Goal: Find specific page/section: Find specific page/section

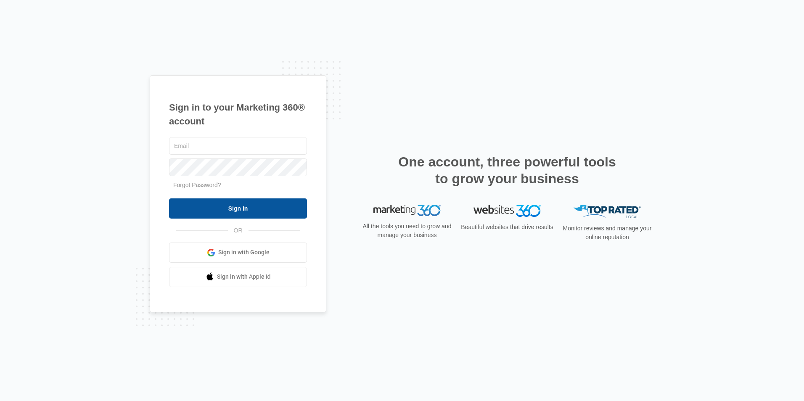
type input "[EMAIL_ADDRESS][DOMAIN_NAME]"
click at [235, 211] on input "Sign In" at bounding box center [238, 209] width 138 height 20
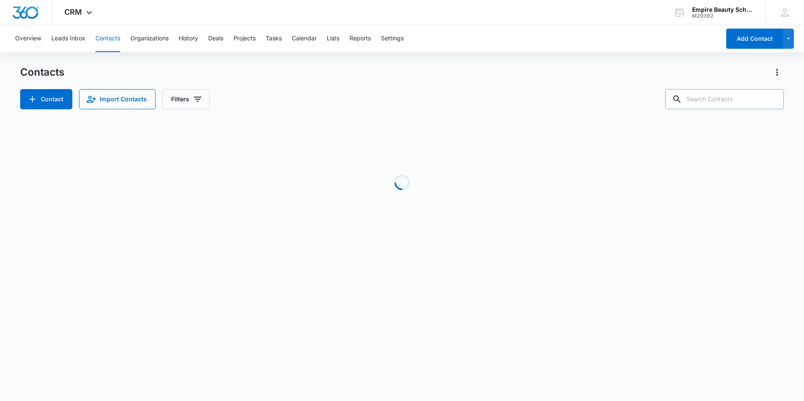
click at [711, 98] on input "text" at bounding box center [724, 99] width 119 height 20
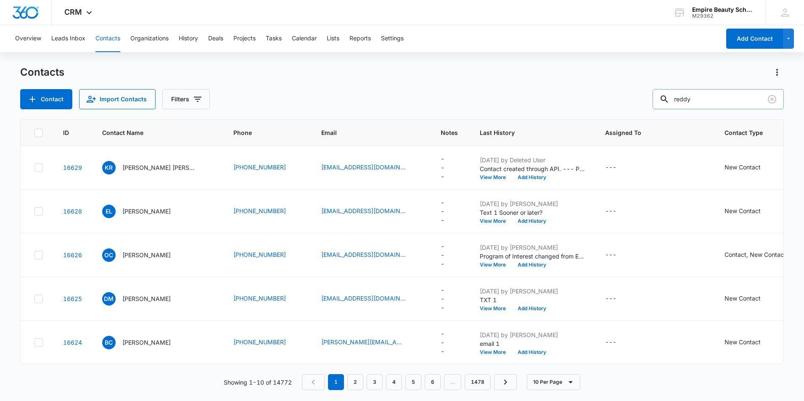
type input "reddy"
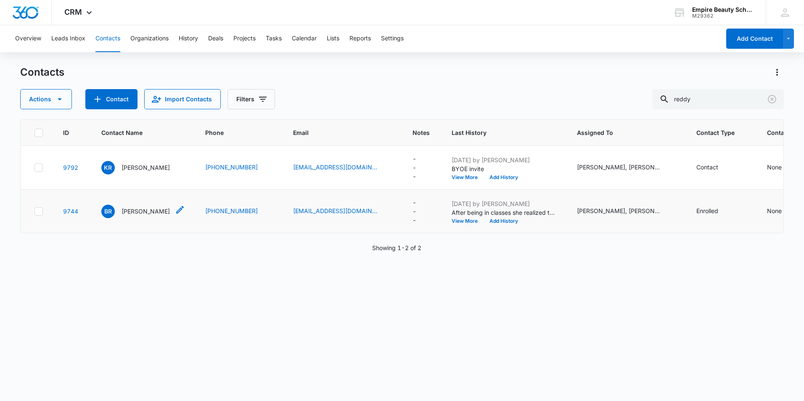
click at [140, 209] on p "Bella Reddy" at bounding box center [146, 211] width 48 height 9
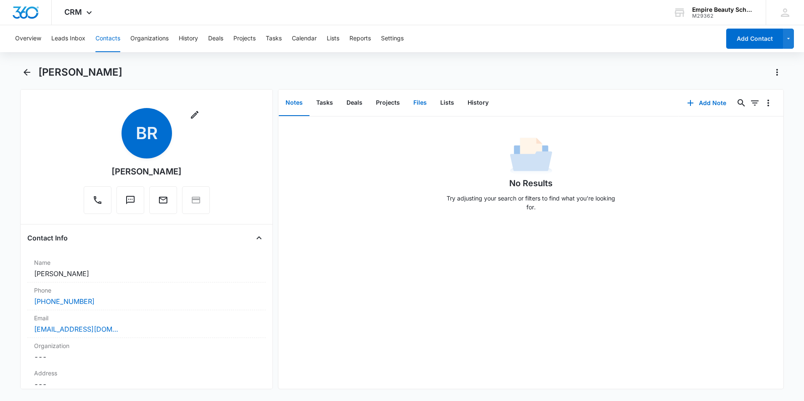
click at [414, 104] on button "Files" at bounding box center [420, 103] width 27 height 26
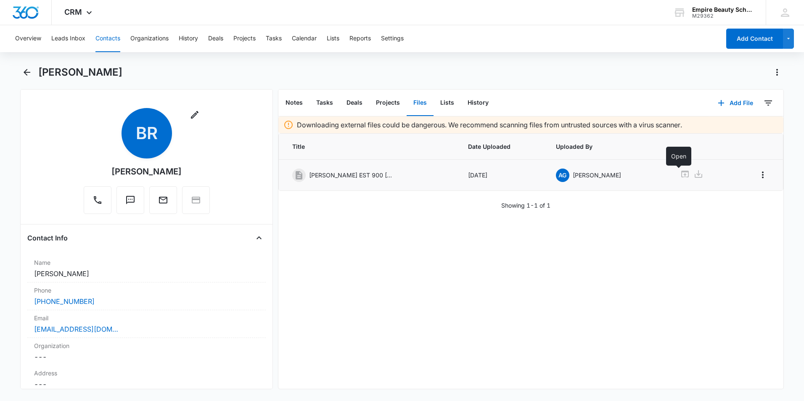
click at [681, 174] on icon at bounding box center [685, 174] width 8 height 7
